Goal: Task Accomplishment & Management: Manage account settings

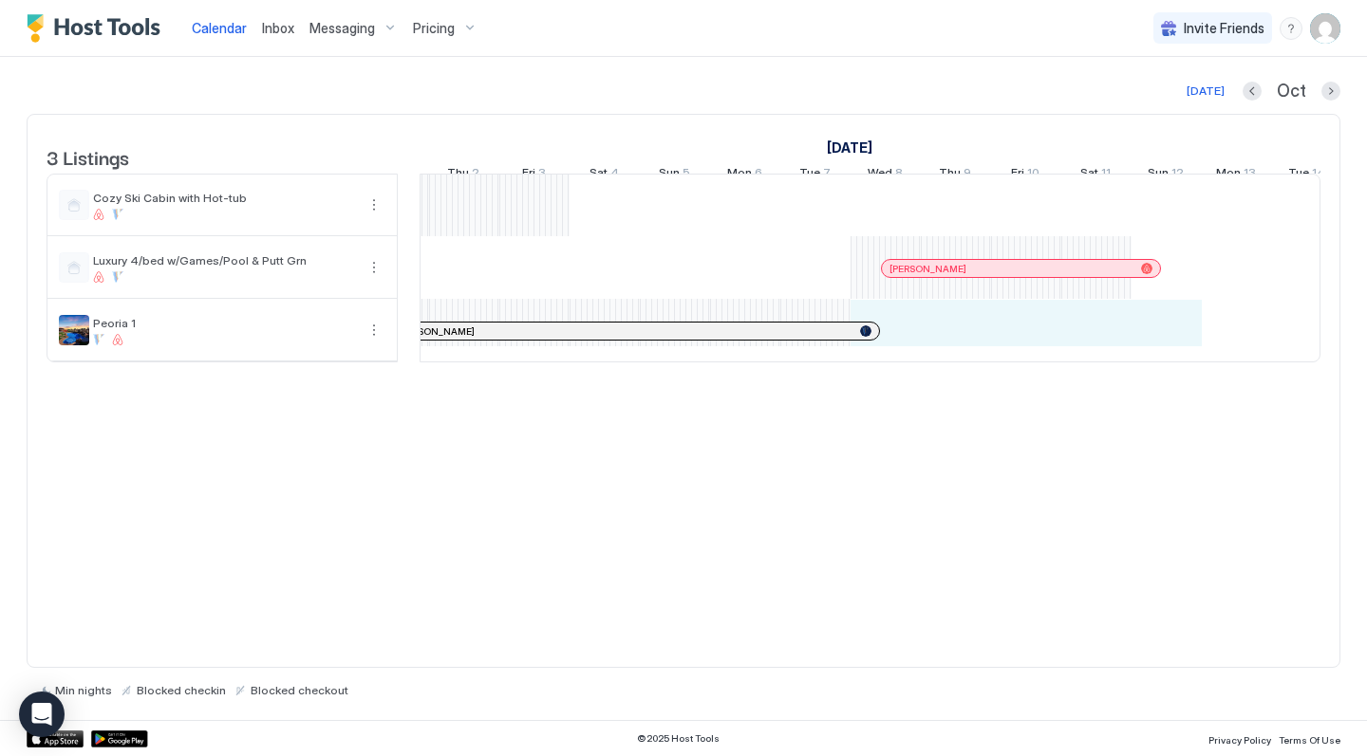
drag, startPoint x: 901, startPoint y: 342, endPoint x: 1174, endPoint y: 340, distance: 273.3
click at [1174, 340] on div "[PERSON_NAME] [PERSON_NAME] [PERSON_NAME] [PERSON_NAME] [PERSON_NAME] [PERSON_N…" at bounding box center [815, 268] width 3722 height 187
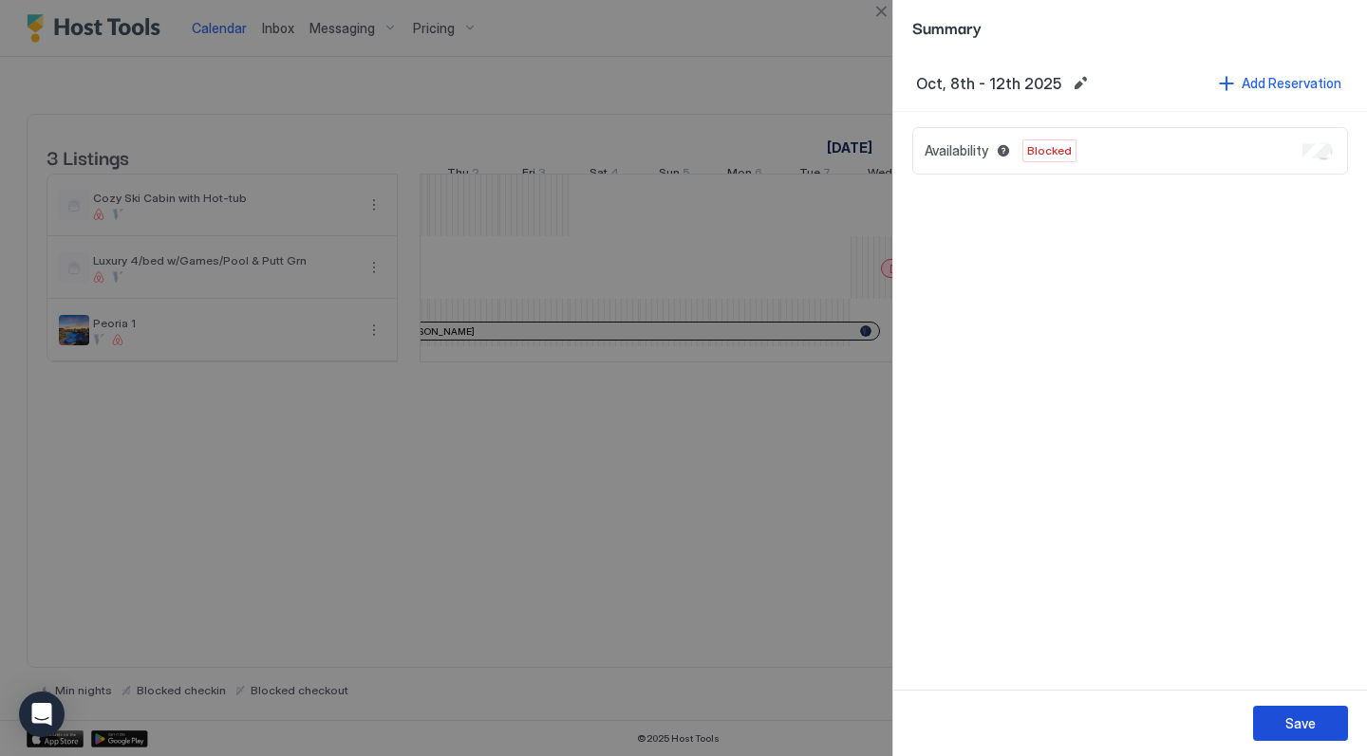
click at [1299, 728] on div "Save" at bounding box center [1300, 724] width 30 height 20
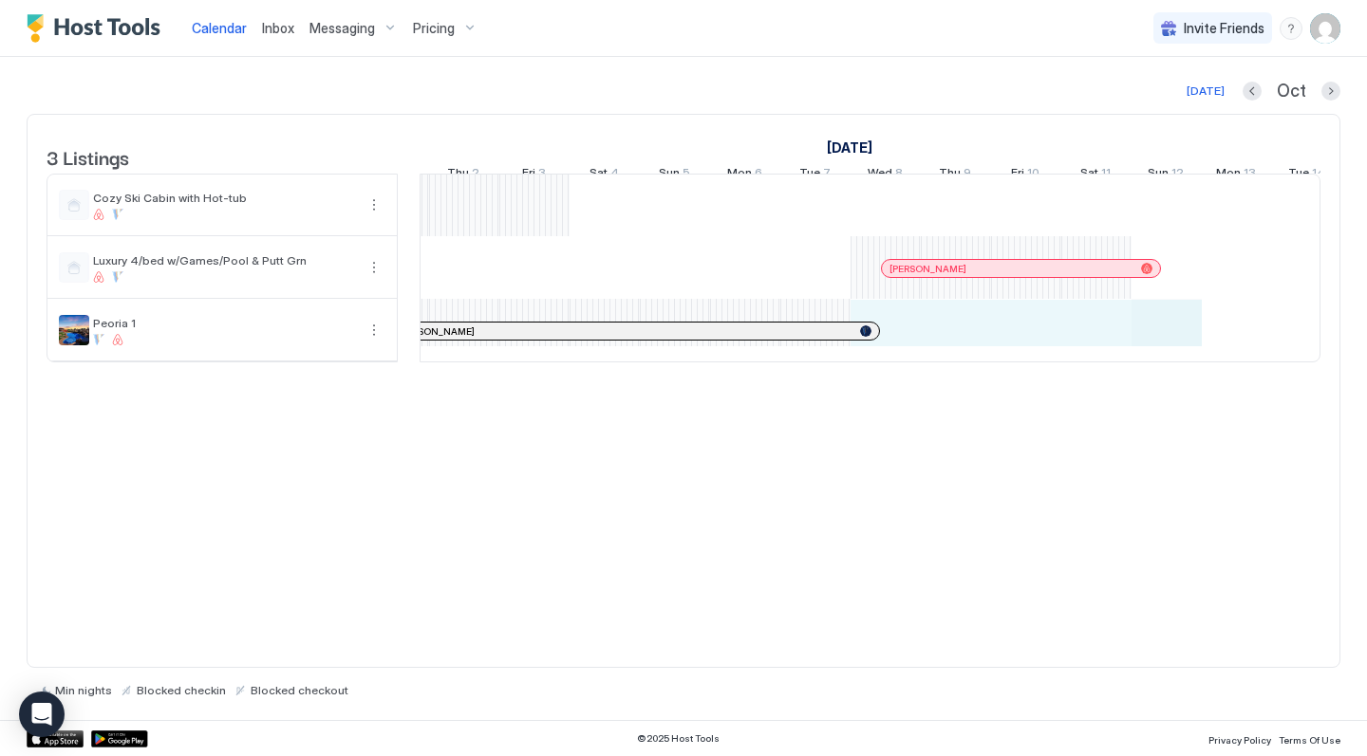
drag, startPoint x: 887, startPoint y: 334, endPoint x: 1143, endPoint y: 341, distance: 255.4
click at [1154, 345] on div "[PERSON_NAME] [PERSON_NAME] [PERSON_NAME] [PERSON_NAME] [PERSON_NAME] [PERSON_N…" at bounding box center [815, 268] width 3722 height 187
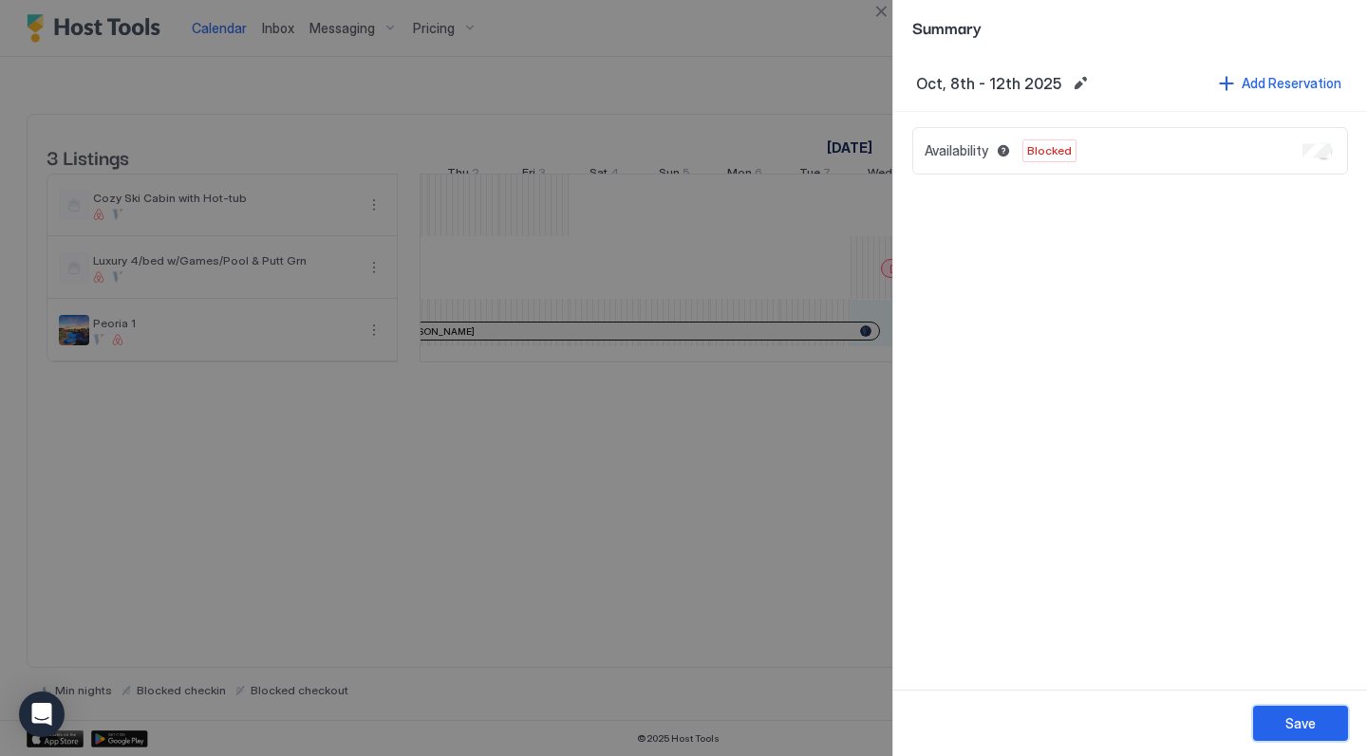
click at [1275, 728] on button "Save" at bounding box center [1300, 723] width 95 height 35
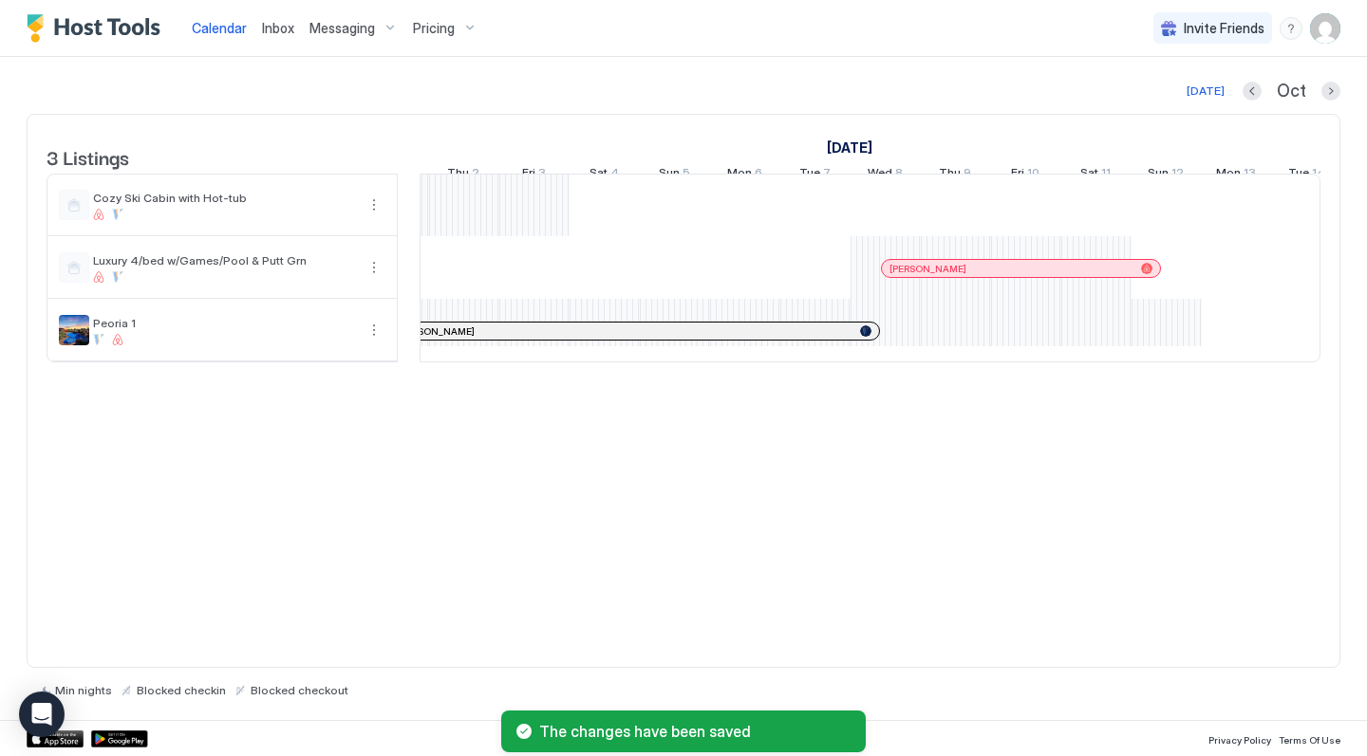
click at [1032, 619] on div "3 Listings [DATE] [DATE] [DATE] Thu 11 Fri 12 Sat 13 Sun 14 Mon 15 Tue 16 Wed 1…" at bounding box center [683, 391] width 1313 height 554
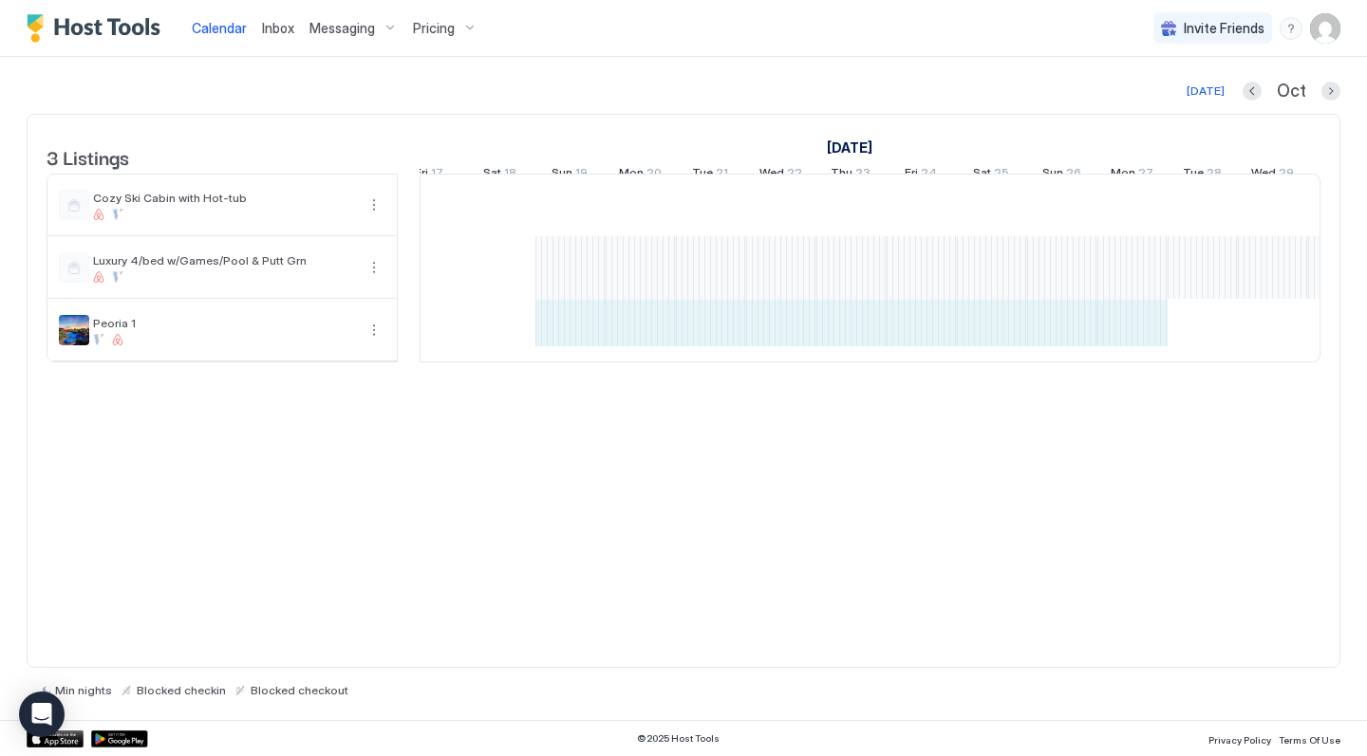
drag, startPoint x: 1130, startPoint y: 336, endPoint x: 595, endPoint y: 354, distance: 535.6
click at [595, 354] on div "[PERSON_NAME] [PERSON_NAME] [PERSON_NAME]" at bounding box center [1132, 268] width 3722 height 187
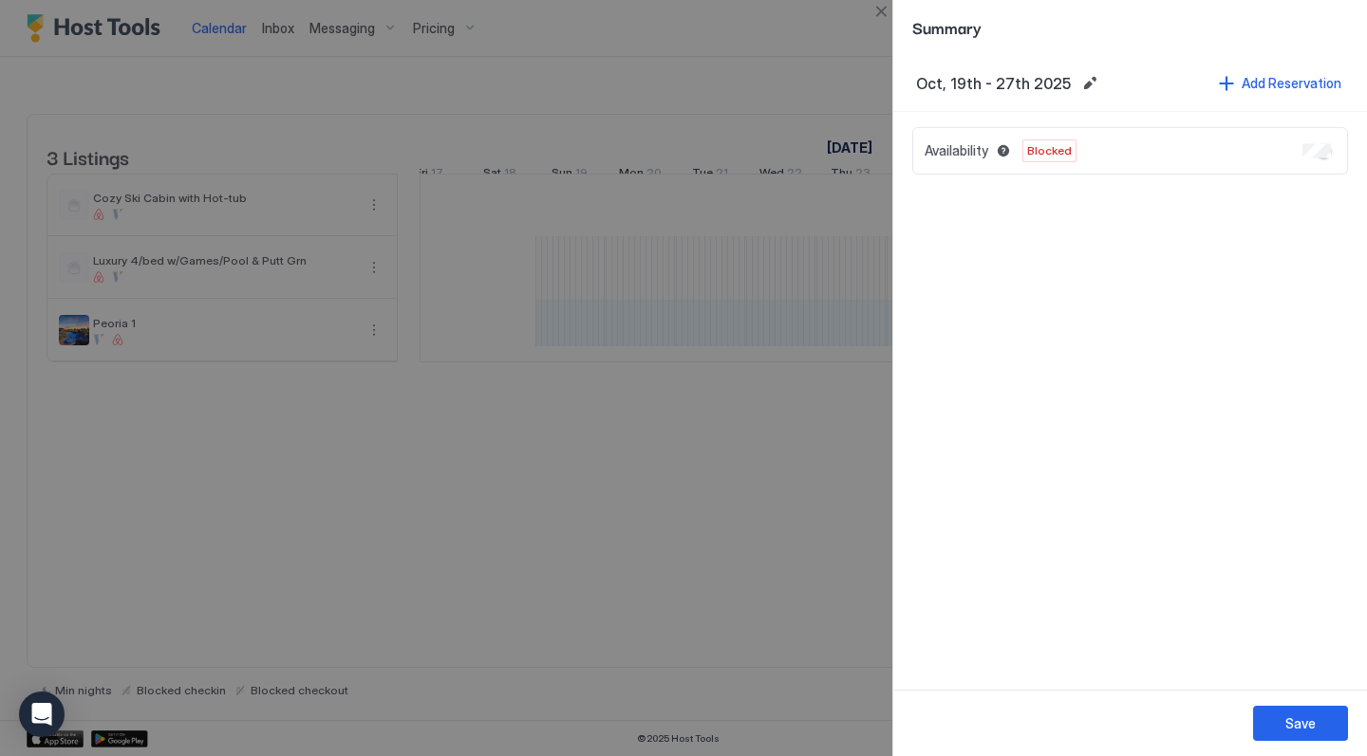
click at [673, 449] on div at bounding box center [683, 378] width 1367 height 756
click at [607, 602] on div at bounding box center [683, 378] width 1367 height 756
click at [1302, 733] on div "Save" at bounding box center [1300, 724] width 30 height 20
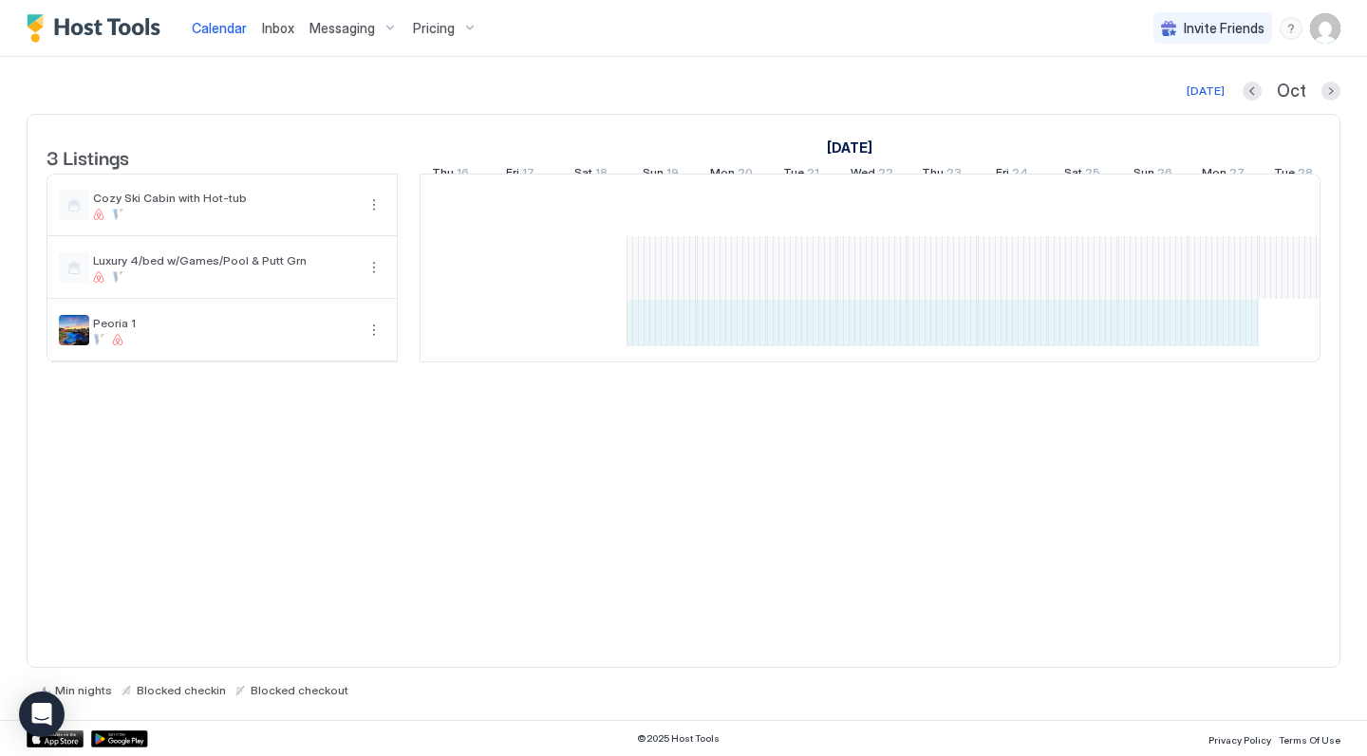
drag, startPoint x: 1213, startPoint y: 329, endPoint x: 679, endPoint y: 349, distance: 534.7
click at [679, 349] on div "[PERSON_NAME] [PERSON_NAME] [PERSON_NAME]" at bounding box center [1223, 268] width 3722 height 187
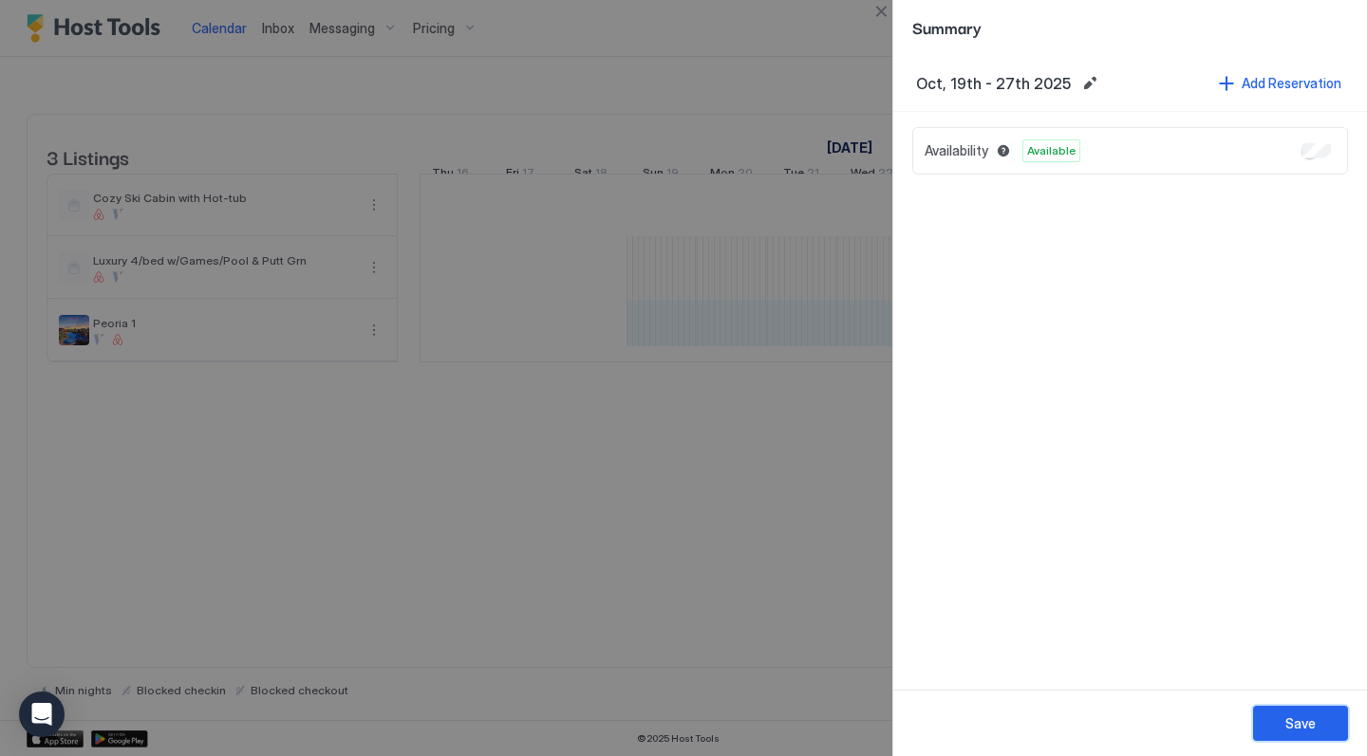
click at [1295, 726] on div "Save" at bounding box center [1300, 724] width 30 height 20
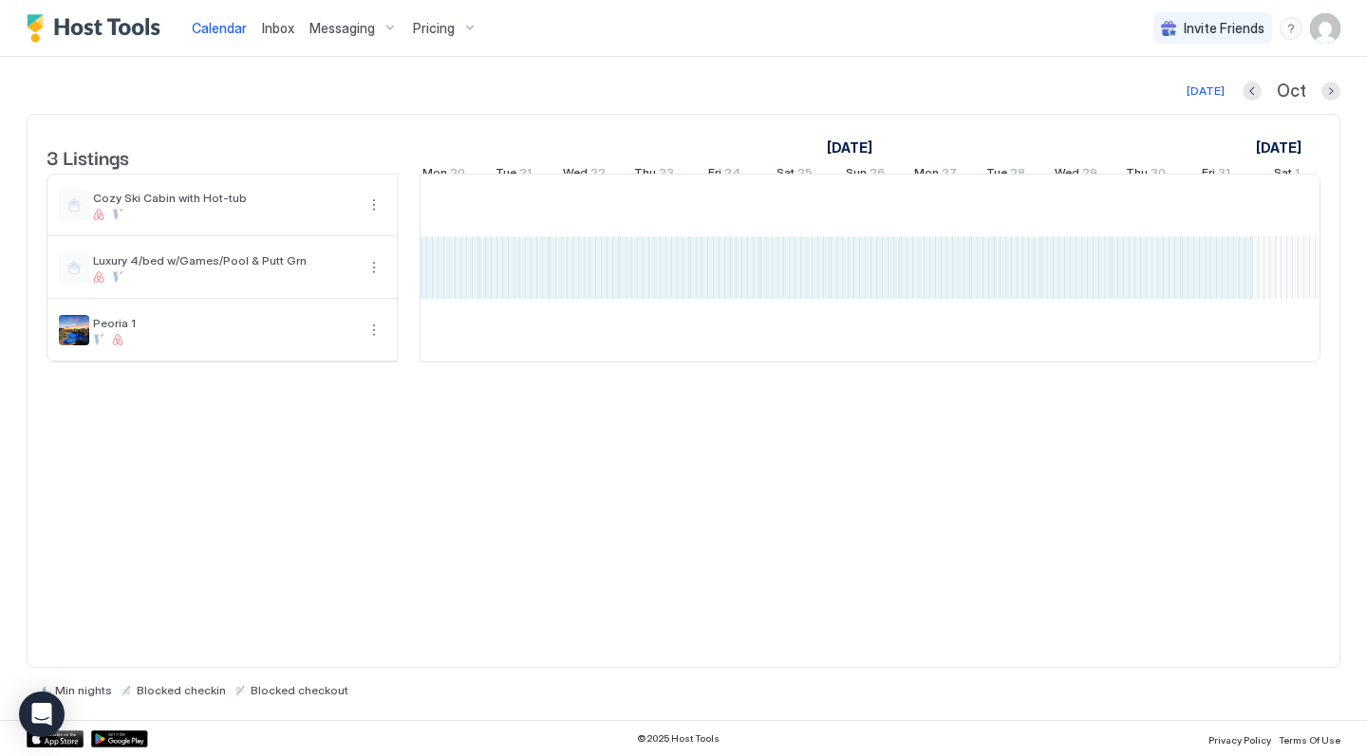
drag, startPoint x: 673, startPoint y: 297, endPoint x: 1212, endPoint y: 283, distance: 539.2
click at [1212, 283] on div "[PERSON_NAME] [PERSON_NAME] [PERSON_NAME]" at bounding box center [936, 268] width 3722 height 187
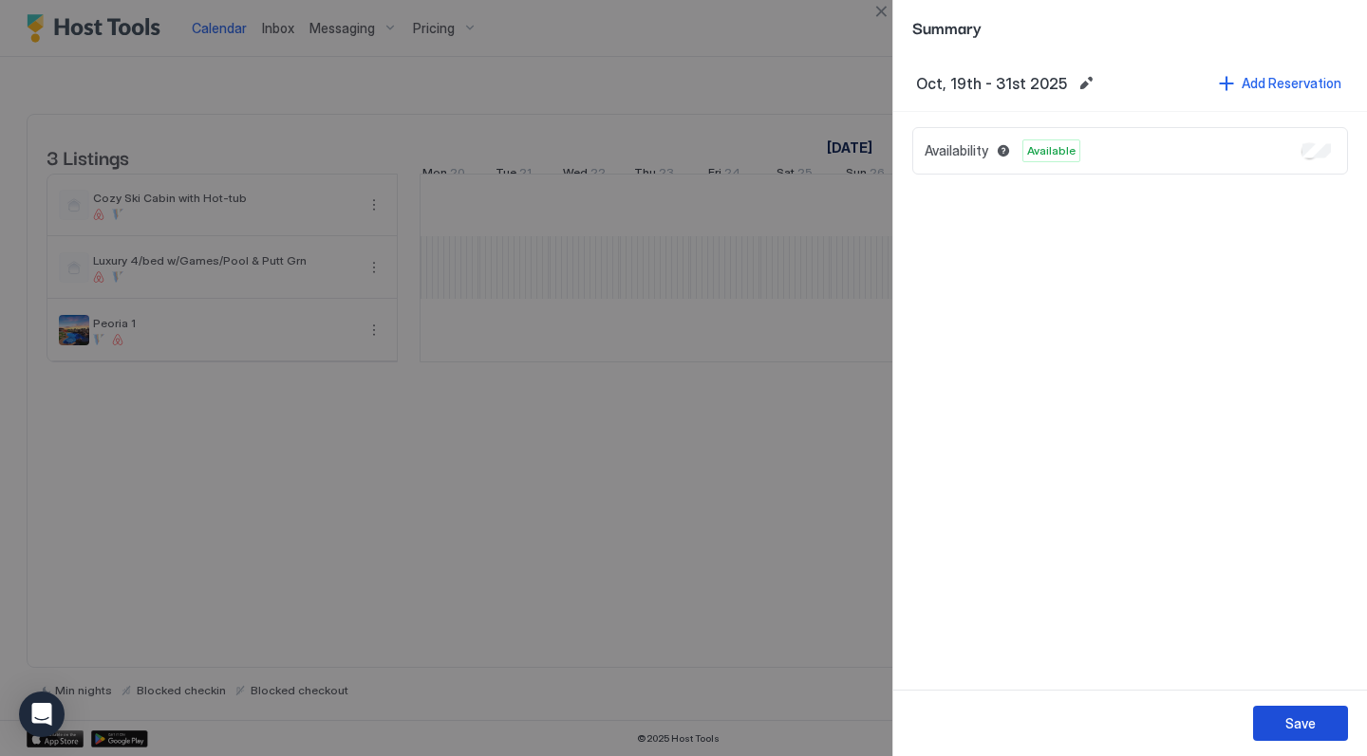
click at [1303, 726] on div "Save" at bounding box center [1300, 724] width 30 height 20
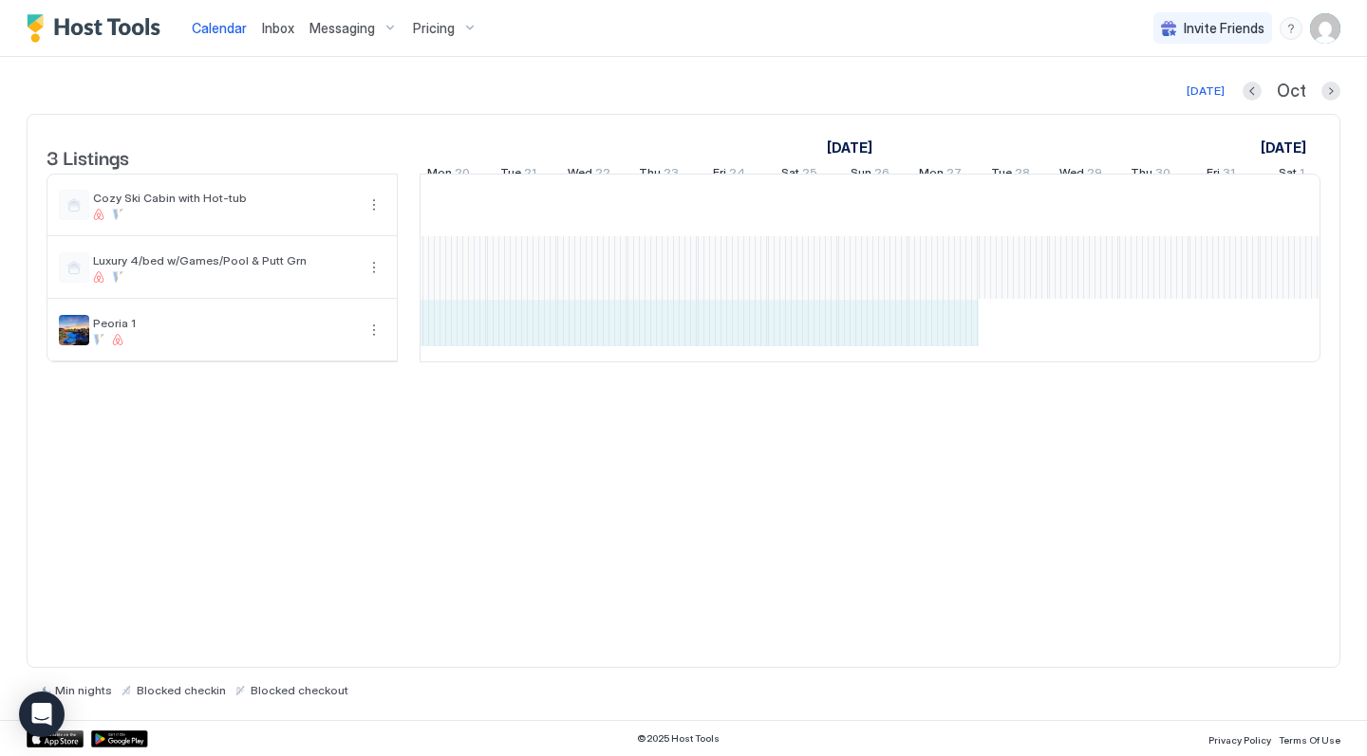
drag, startPoint x: 924, startPoint y: 351, endPoint x: 450, endPoint y: 348, distance: 474.5
click at [450, 348] on div "[PERSON_NAME] [PERSON_NAME] [PERSON_NAME]" at bounding box center [943, 268] width 3722 height 187
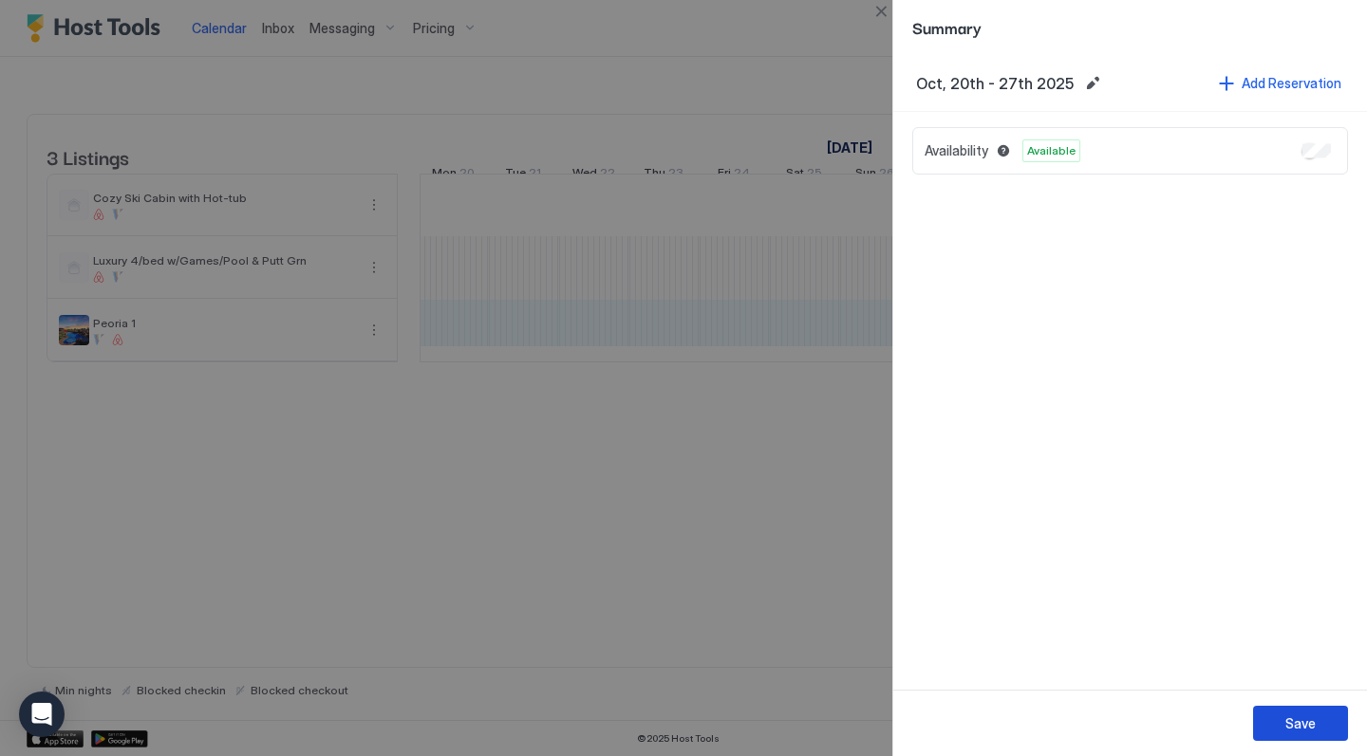
click at [1301, 721] on div "Save" at bounding box center [1300, 724] width 30 height 20
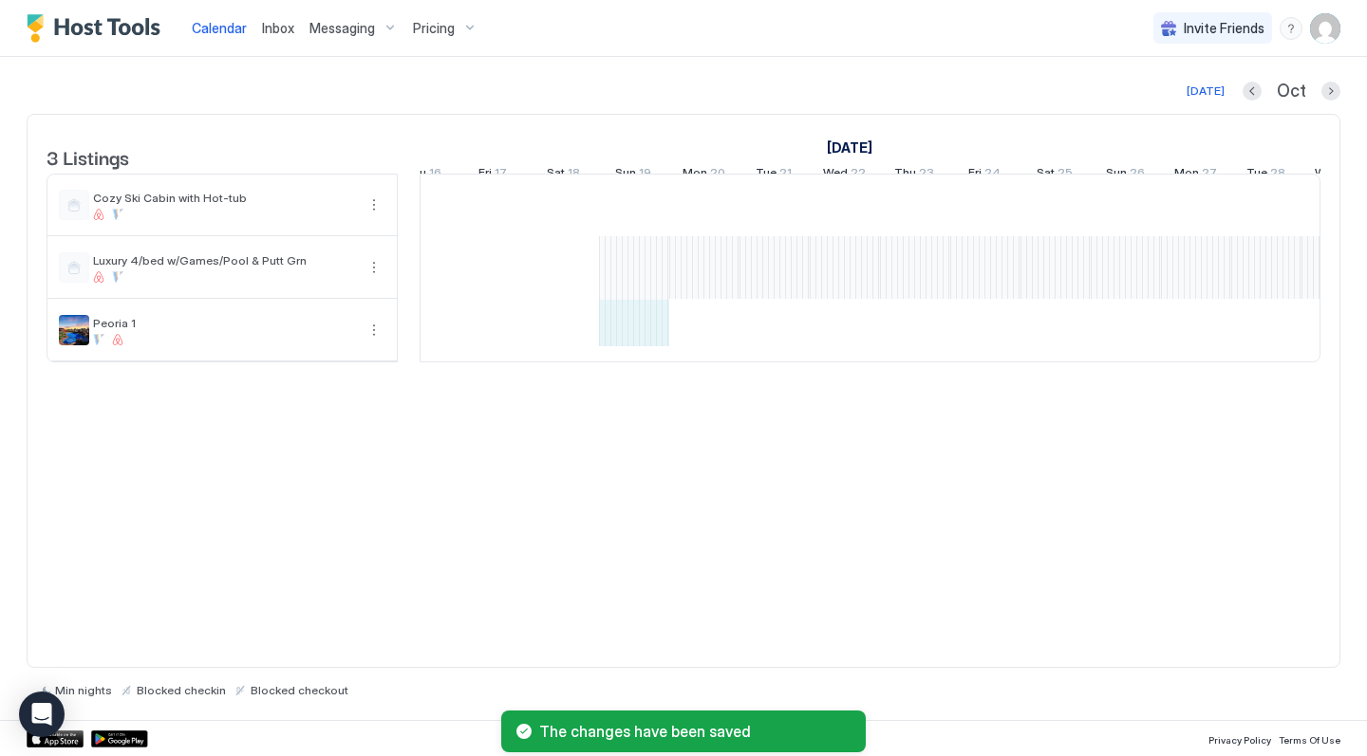
click at [641, 349] on div "[PERSON_NAME] [PERSON_NAME] [PERSON_NAME]" at bounding box center [1196, 268] width 3722 height 187
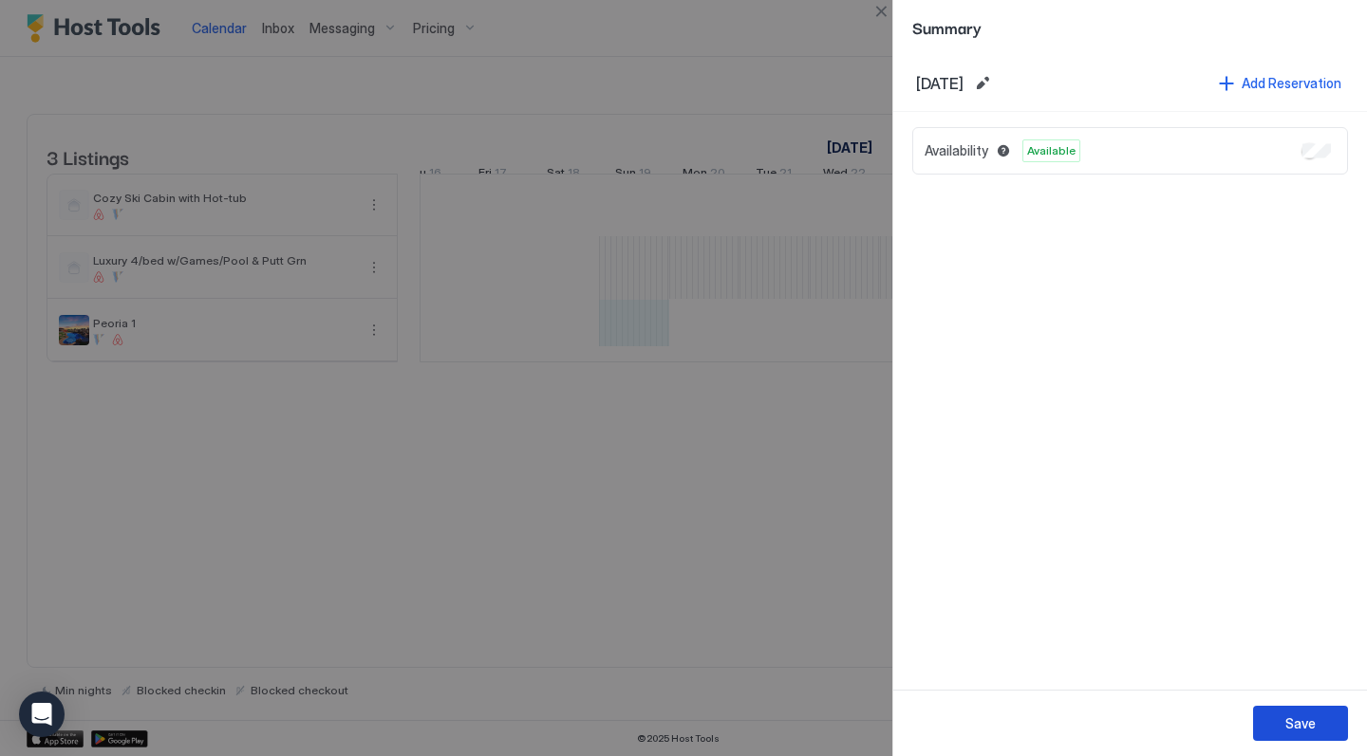
click at [1292, 740] on button "Save" at bounding box center [1300, 723] width 95 height 35
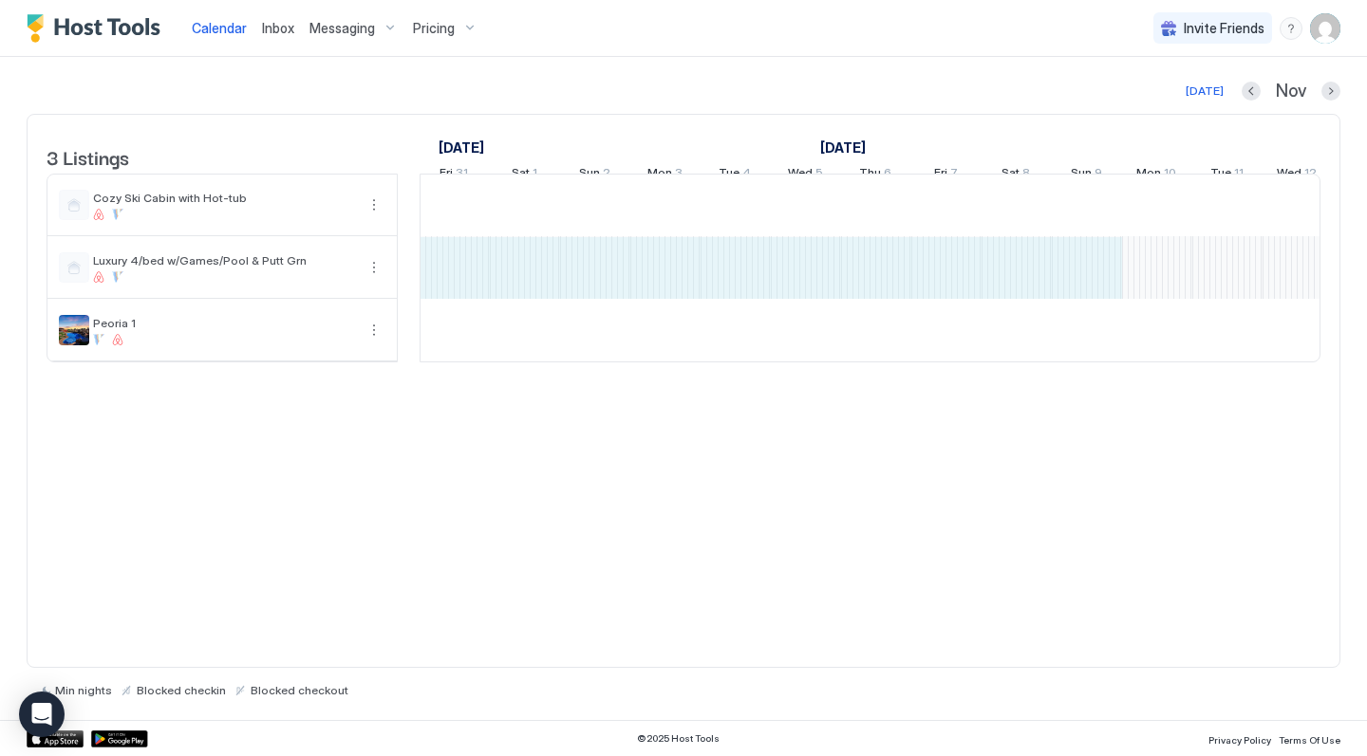
drag, startPoint x: 632, startPoint y: 292, endPoint x: 1092, endPoint y: 266, distance: 461.1
click at [1092, 266] on div "[PERSON_NAME] [PERSON_NAME] [PERSON_NAME]" at bounding box center [174, 268] width 3722 height 187
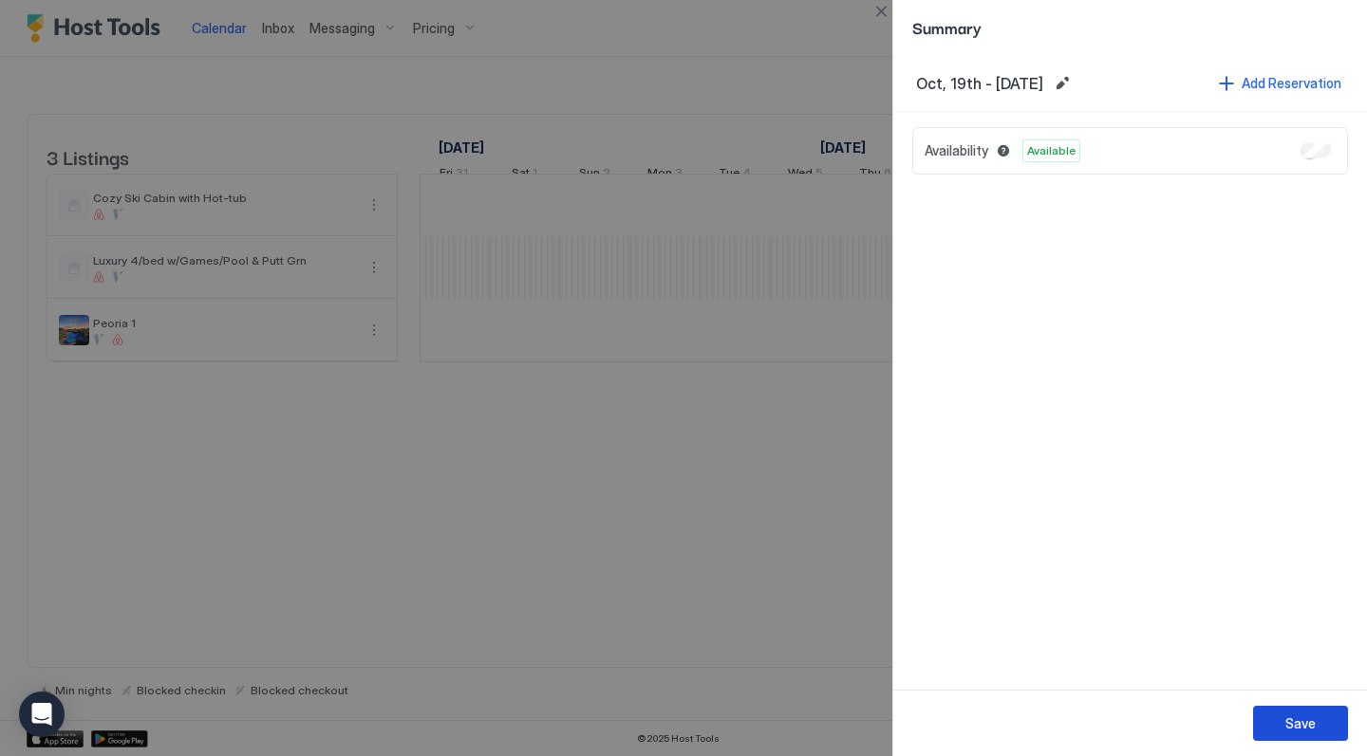
click at [1298, 728] on div "Save" at bounding box center [1300, 724] width 30 height 20
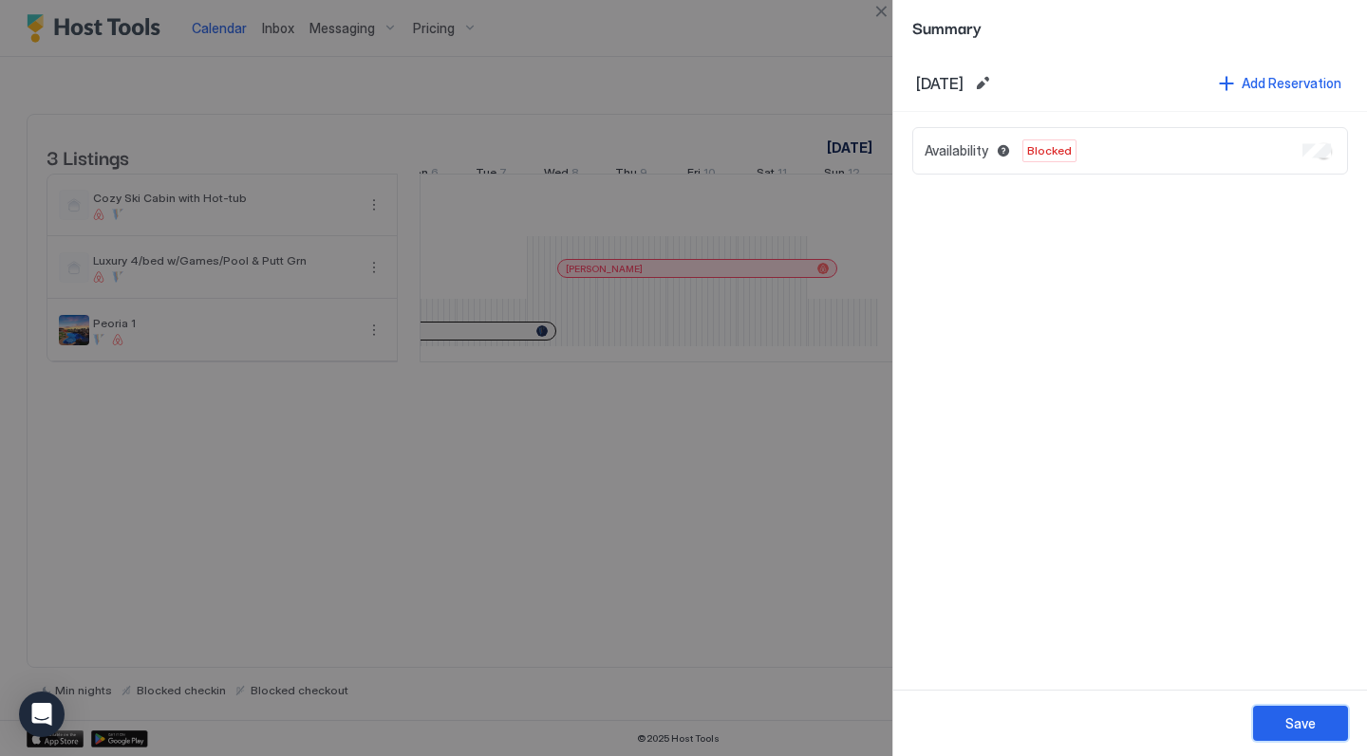
click at [1296, 723] on div "Save" at bounding box center [1300, 724] width 30 height 20
